Goal: Information Seeking & Learning: Learn about a topic

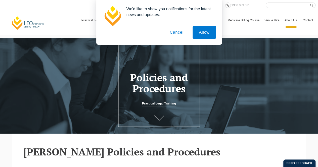
click at [180, 31] on button "Cancel" at bounding box center [177, 32] width 26 height 13
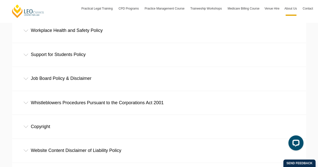
scroll to position [386, 0]
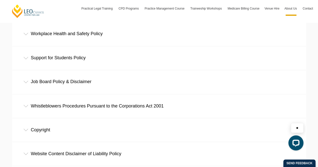
click at [26, 82] on icon at bounding box center [25, 82] width 5 height 3
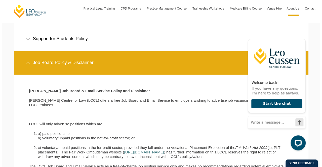
scroll to position [397, 0]
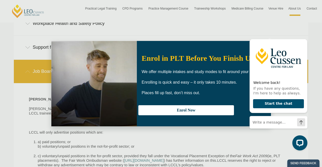
click at [283, 31] on div "Welcome back! If you have any questions, I'm here to help as always. Start the …" at bounding box center [278, 92] width 64 height 125
